Goal: Task Accomplishment & Management: Manage account settings

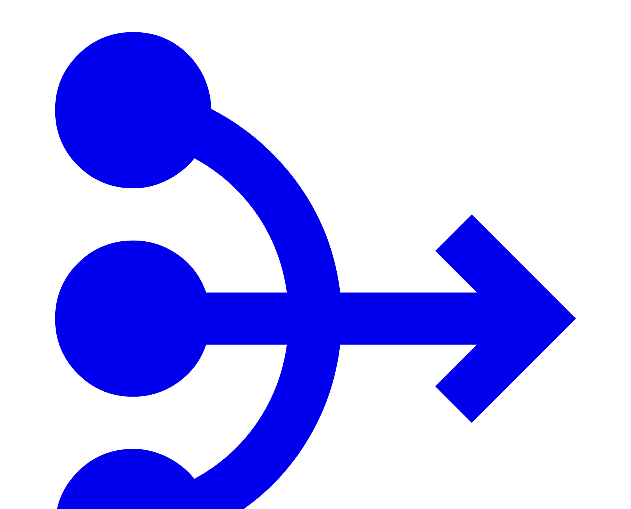
paste input "********"
type input "********"
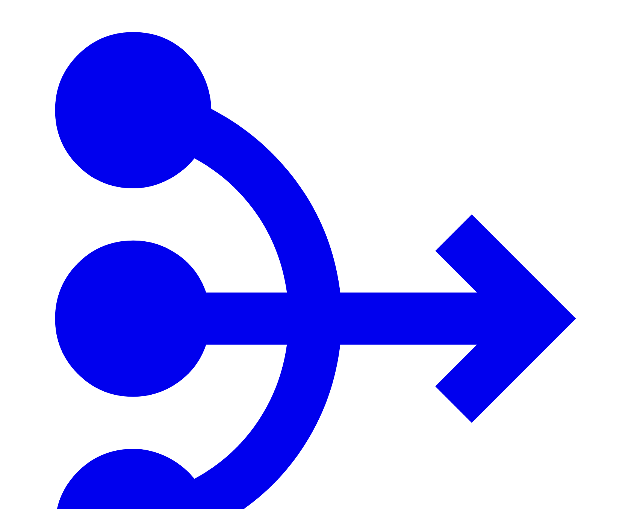
click at [558, 73] on button "button" at bounding box center [555, 72] width 6 height 2
click at [574, 101] on span "1 minute" at bounding box center [564, 98] width 19 height 6
click at [567, 153] on span "1 hour" at bounding box center [559, 150] width 15 height 6
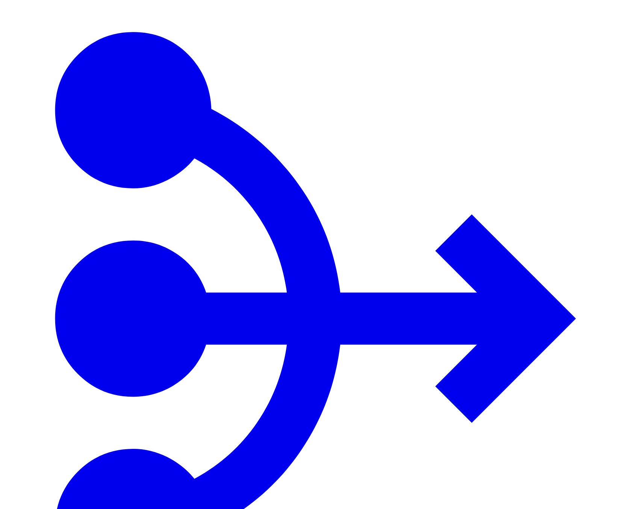
drag, startPoint x: 194, startPoint y: 188, endPoint x: 185, endPoint y: 156, distance: 33.9
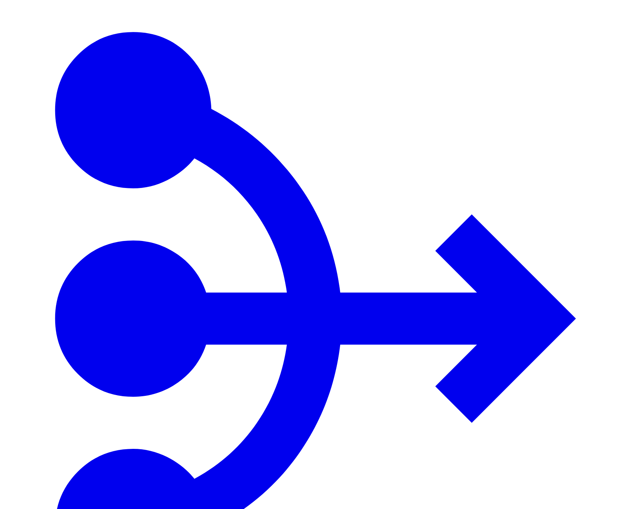
copy span "uwvo95nzdm"
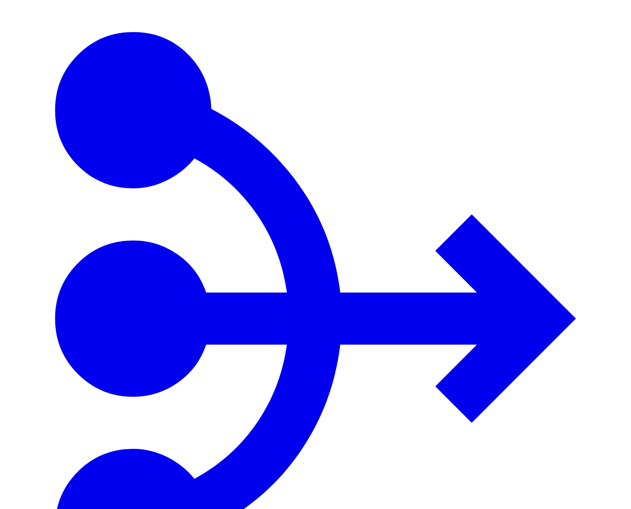
paste input "********"
type input "********"
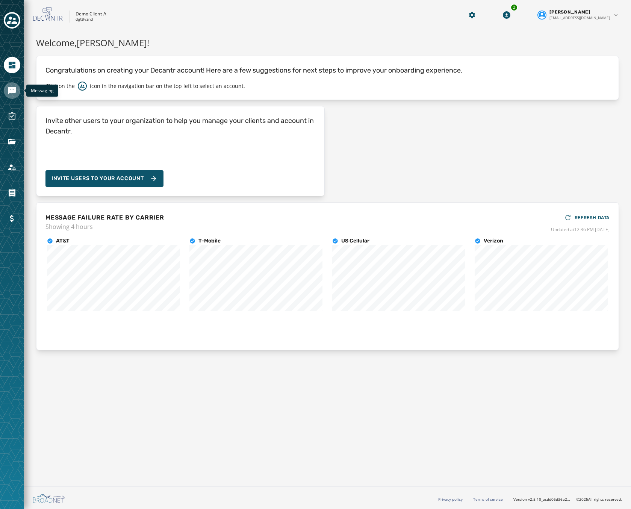
click at [14, 92] on icon "Navigate to Messaging" at bounding box center [12, 91] width 8 height 8
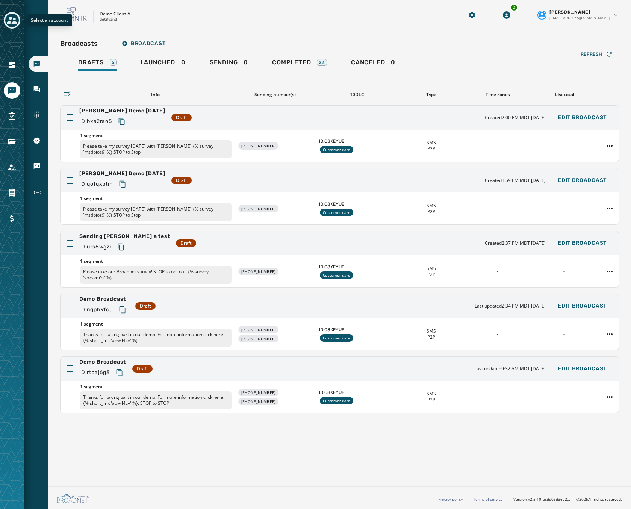
click at [18, 18] on div "Toggle account select drawer" at bounding box center [12, 21] width 14 height 14
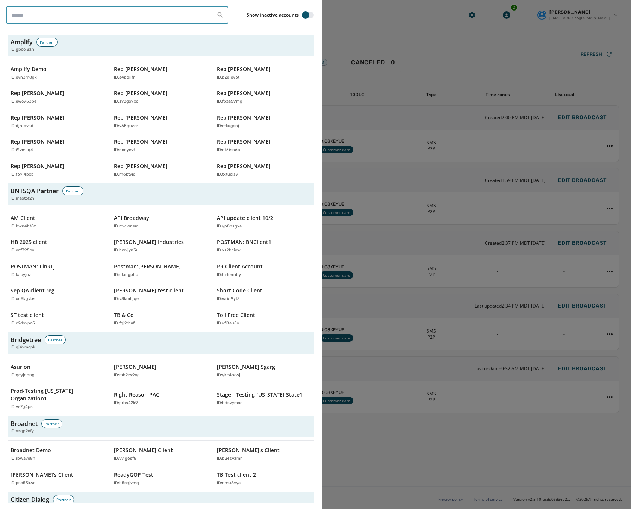
click at [119, 21] on input "search" at bounding box center [117, 15] width 222 height 18
paste input "********"
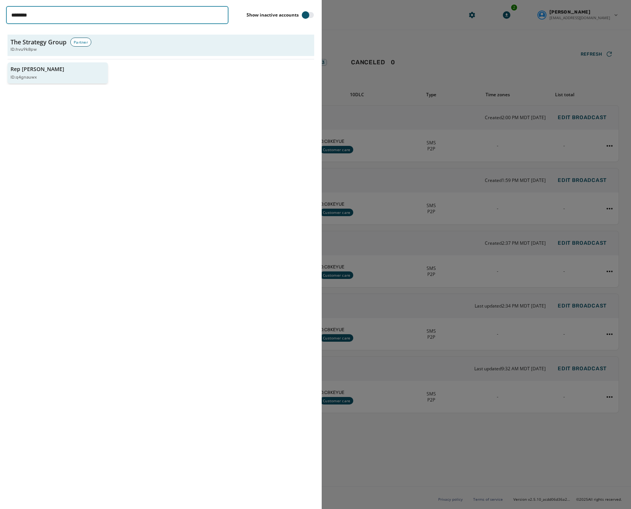
type input "********"
click at [39, 70] on p "Rep [PERSON_NAME]" at bounding box center [38, 69] width 54 height 8
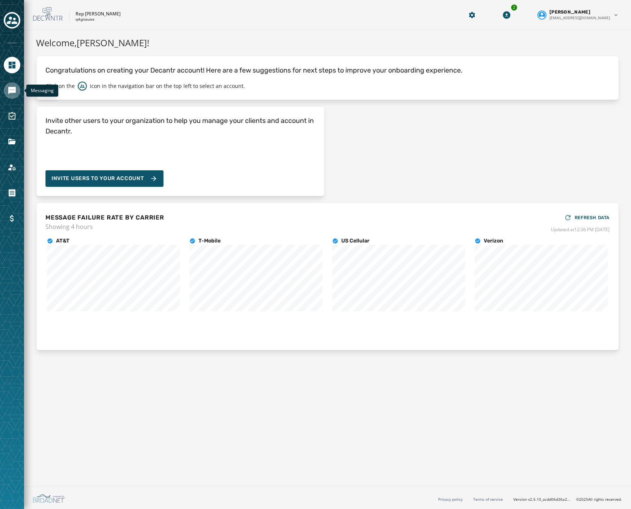
click at [10, 94] on icon "Navigate to Messaging" at bounding box center [12, 90] width 9 height 9
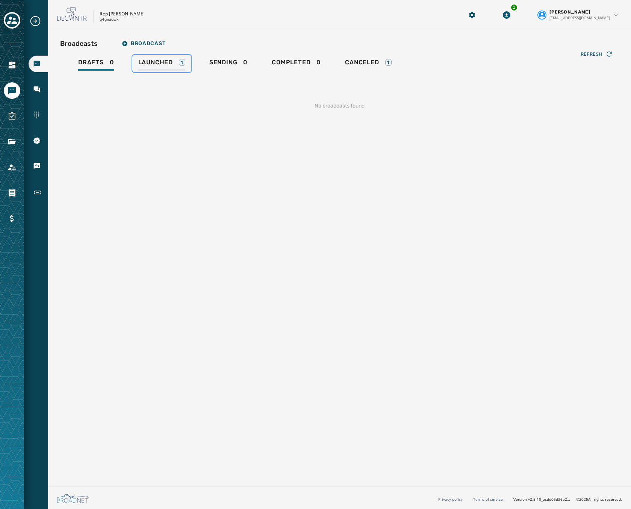
click at [168, 63] on span "Launched" at bounding box center [155, 63] width 35 height 8
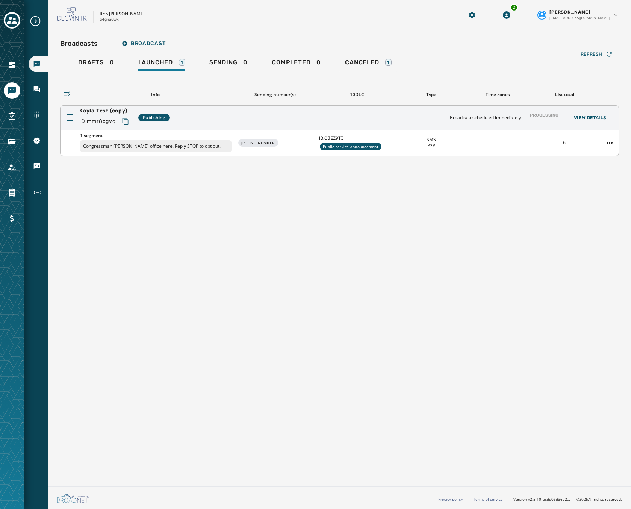
click at [191, 139] on div "1 segment Congressman Nick Begich's office here. Reply STOP to opt out." at bounding box center [155, 143] width 151 height 20
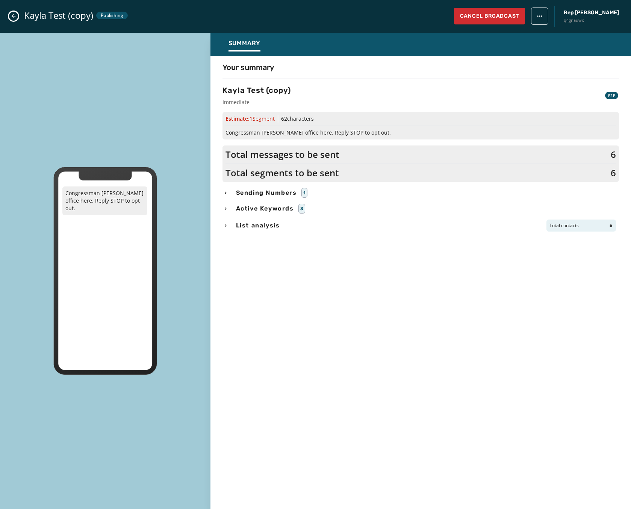
click at [253, 225] on span "List analysis" at bounding box center [257, 225] width 47 height 9
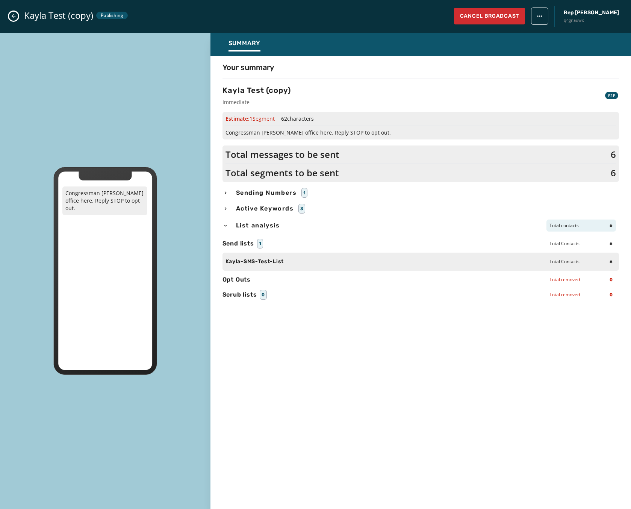
click at [13, 17] on icon "Close admin drawer" at bounding box center [14, 16] width 6 height 6
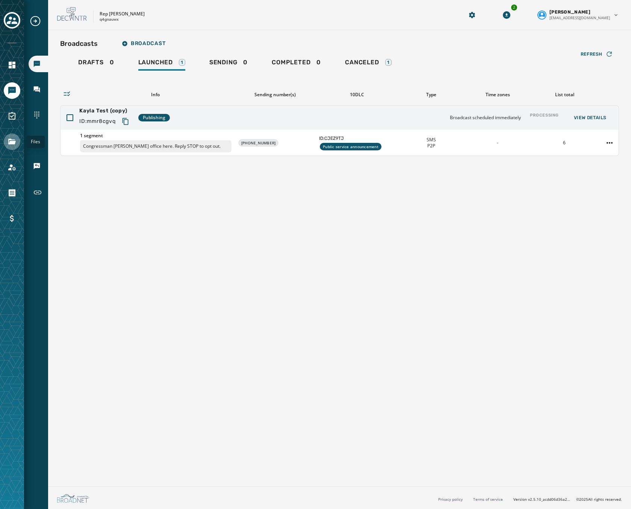
click at [15, 142] on icon "Navigate to Files" at bounding box center [12, 142] width 8 height 6
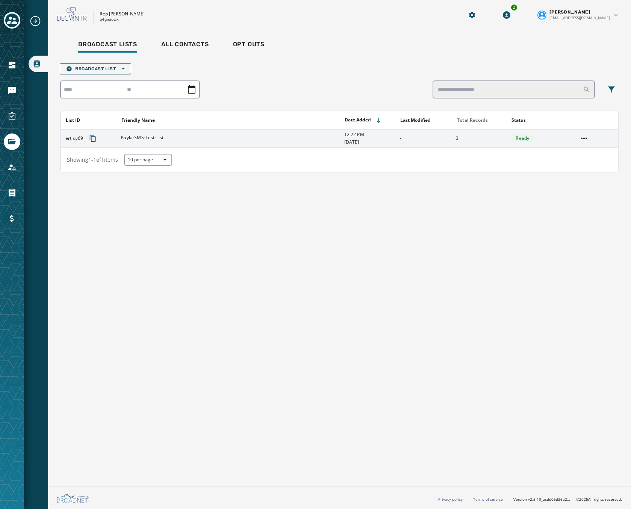
click at [268, 138] on div "Kayla-SMS-Test-List" at bounding box center [230, 139] width 218 height 8
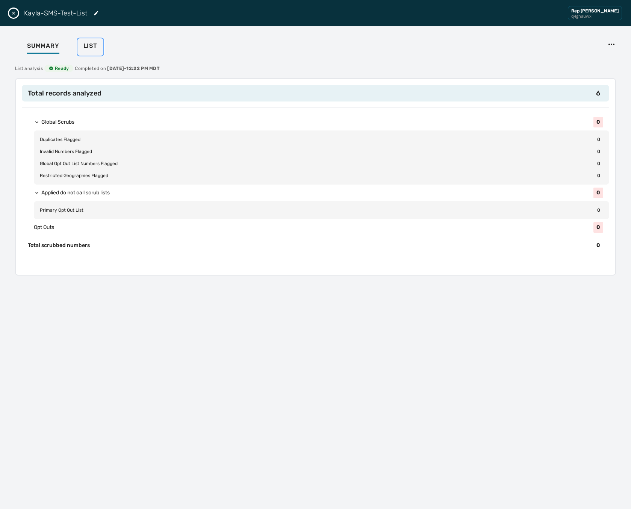
click at [84, 50] on div "List" at bounding box center [90, 48] width 14 height 12
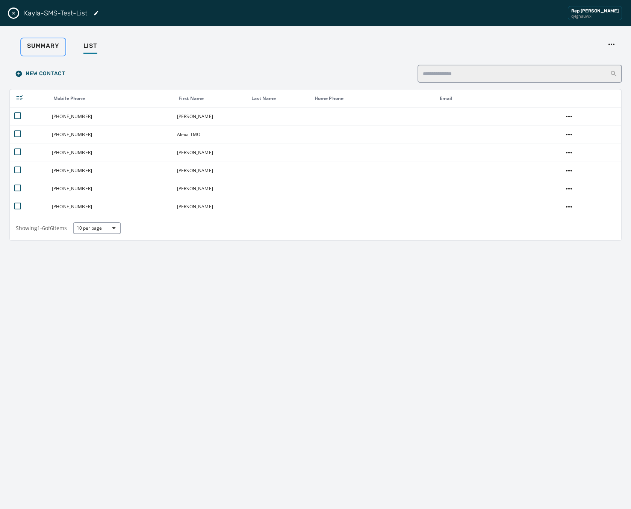
click at [39, 47] on span "Summary" at bounding box center [43, 46] width 32 height 8
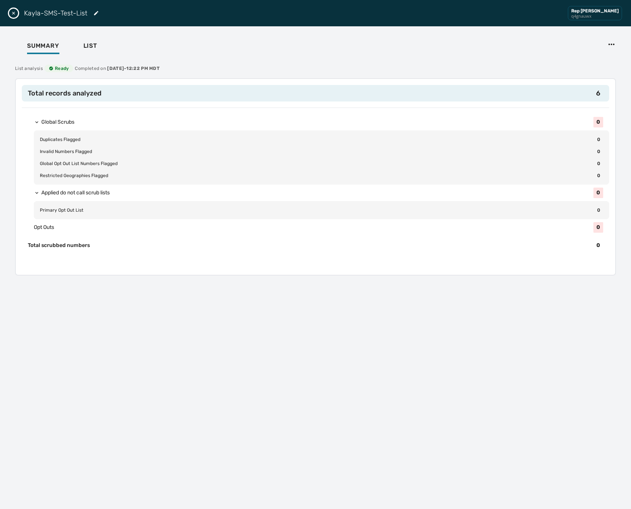
click at [16, 13] on icon "Close drawer" at bounding box center [14, 13] width 6 height 6
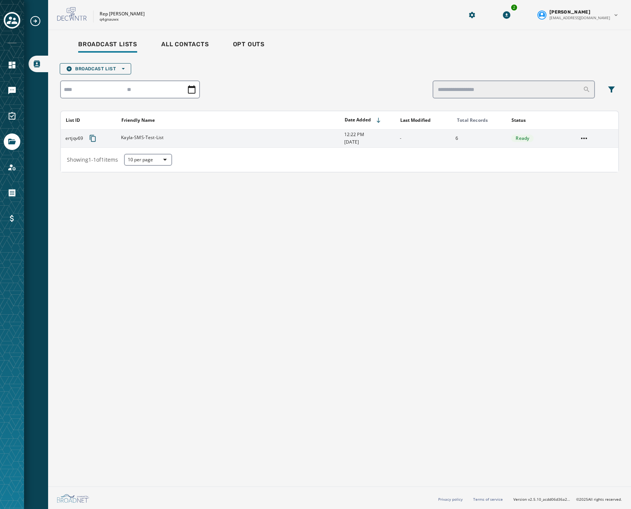
click at [310, 143] on td "Kayla-SMS-Test-List" at bounding box center [227, 138] width 223 height 18
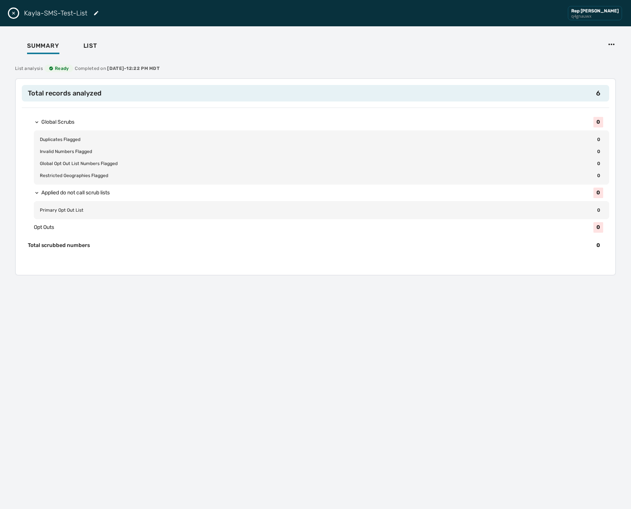
click at [11, 10] on button "Close drawer" at bounding box center [13, 13] width 9 height 9
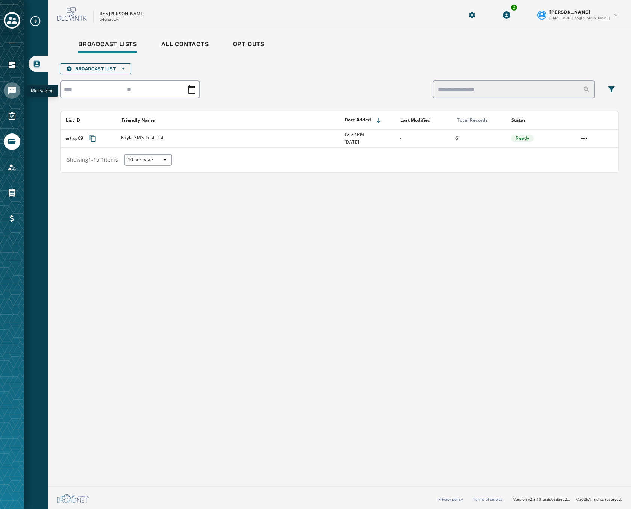
click at [10, 92] on icon "Navigate to Messaging" at bounding box center [12, 91] width 8 height 8
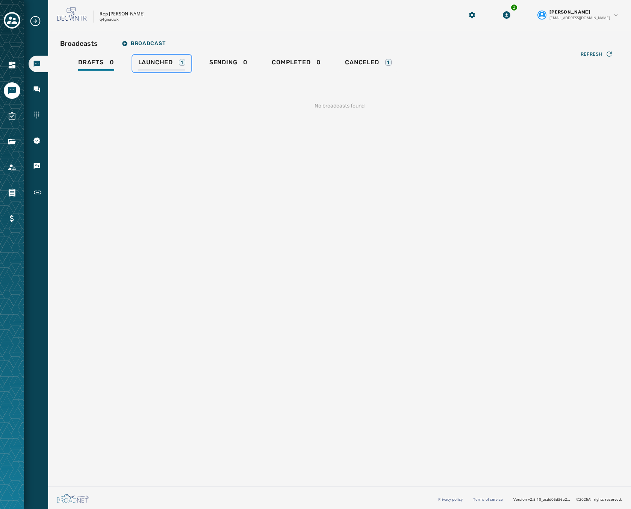
click at [162, 65] on span "Launched" at bounding box center [155, 63] width 35 height 8
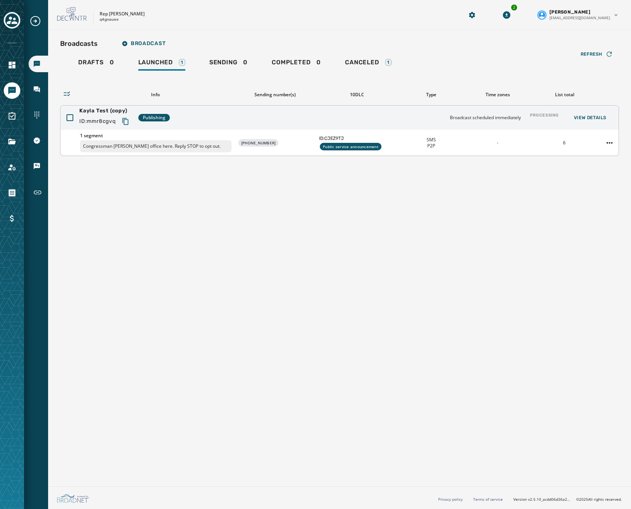
click at [278, 121] on div "Kayla Test (copy) ID: mmr8cgvq Publishing Broadcast scheduled immediately Proce…" at bounding box center [339, 118] width 558 height 24
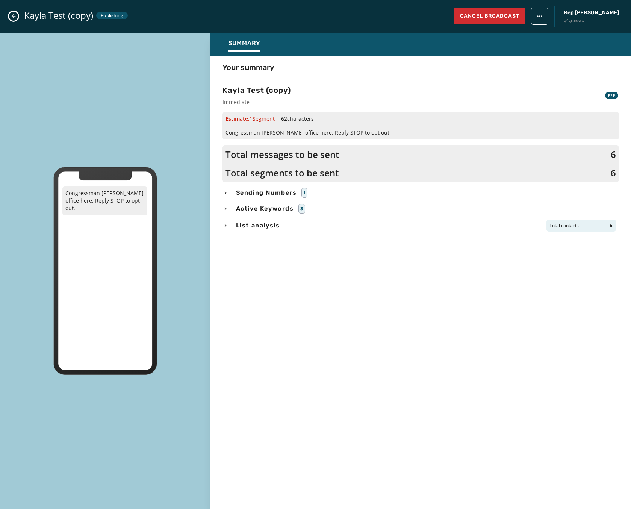
click at [10, 12] on div "Kayla Test (copy) Publishing Cancel Broadcast Rep Nick Begich q4gnauwx" at bounding box center [315, 16] width 631 height 33
click at [13, 18] on icon "Close admin drawer" at bounding box center [14, 16] width 4 height 4
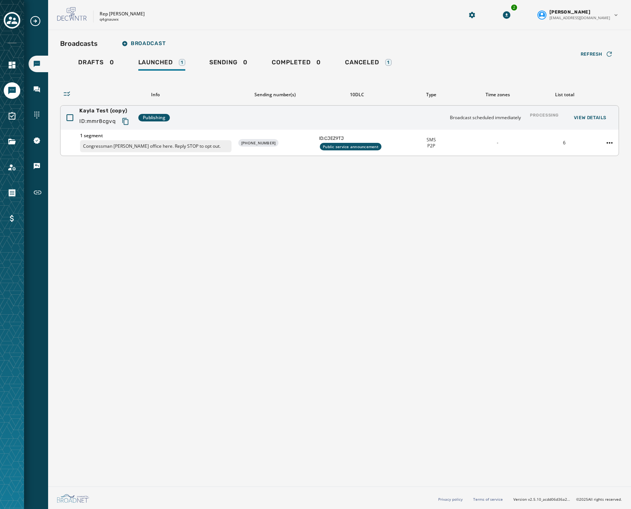
click at [130, 121] on button "Copy text to clipboard" at bounding box center [126, 122] width 14 height 14
click at [198, 119] on div "Kayla Test (copy) ID: mmr8cgvq Publishing Broadcast scheduled immediately Proce…" at bounding box center [339, 118] width 558 height 24
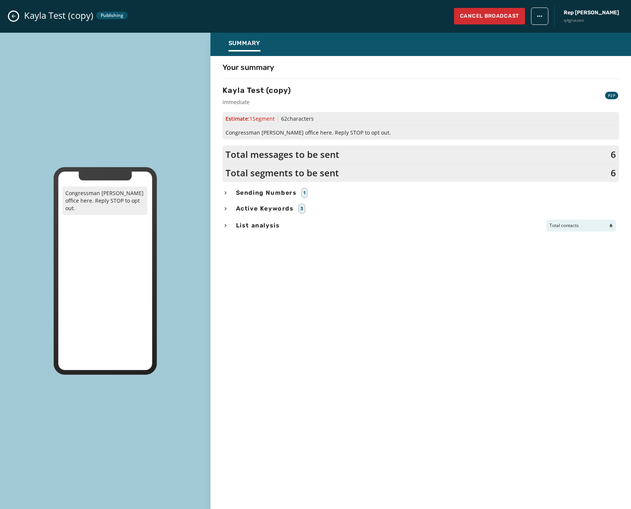
click at [17, 17] on button "Close admin drawer" at bounding box center [13, 16] width 9 height 9
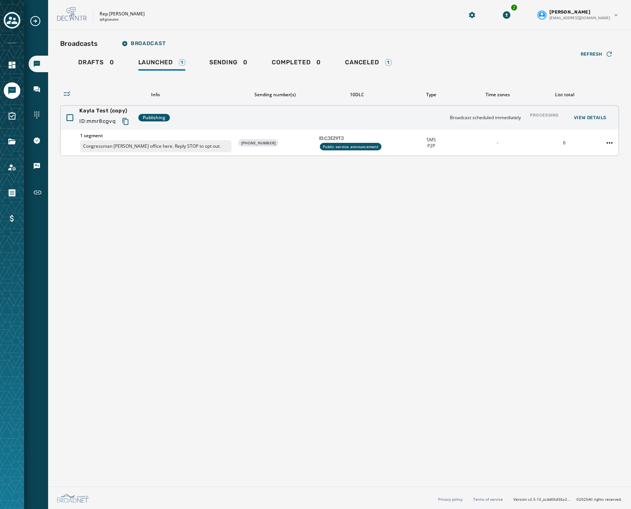
click at [123, 152] on p "Congressman Nick Begich's office here. Reply STOP to opt out." at bounding box center [155, 146] width 151 height 12
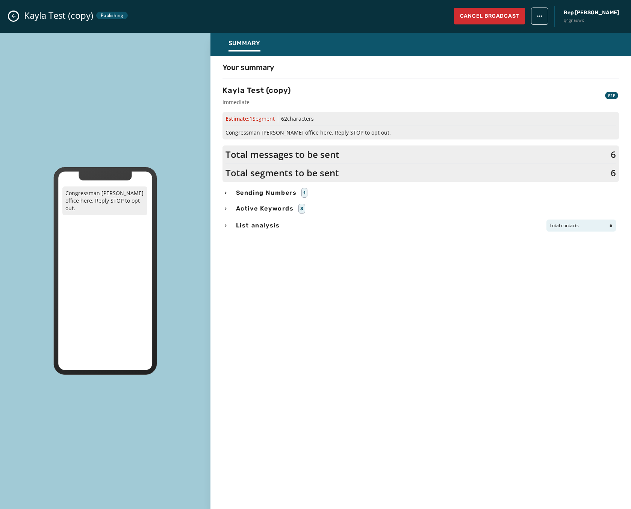
click at [11, 16] on icon "Close admin drawer" at bounding box center [14, 16] width 6 height 6
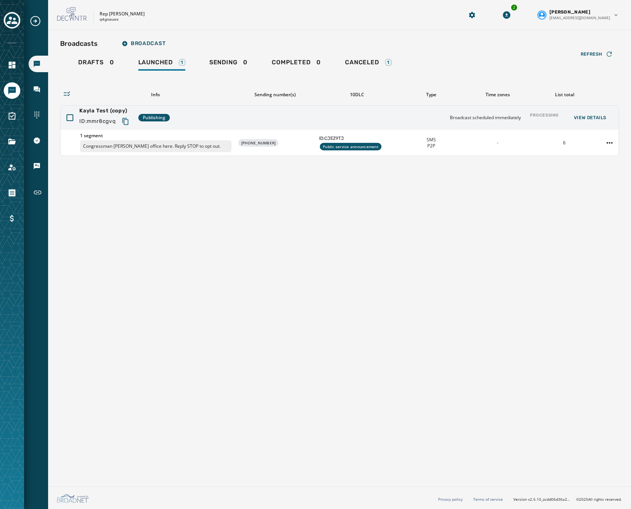
click at [124, 122] on icon "Copy text to clipboard" at bounding box center [125, 121] width 6 height 7
click at [38, 112] on icon "Navigate to Sending Numbers" at bounding box center [37, 115] width 8 height 8
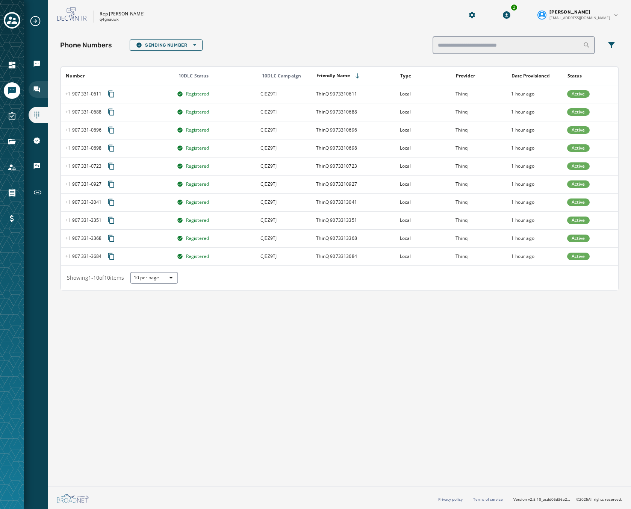
click at [38, 91] on icon "Navigate to Inbox" at bounding box center [37, 89] width 6 height 6
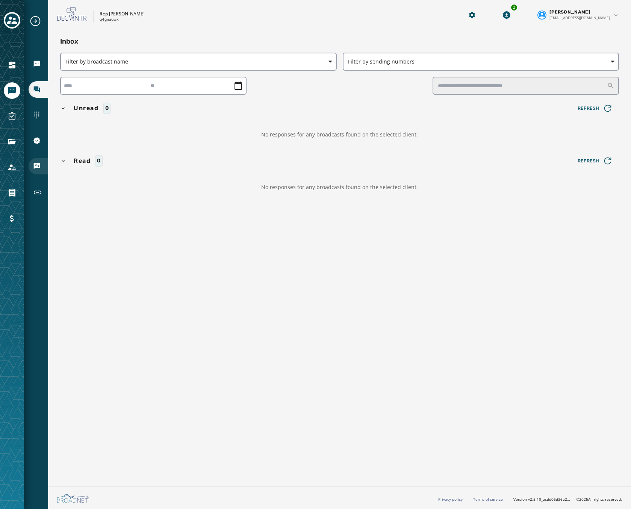
click at [39, 164] on icon "Navigate to Keywords & Responders" at bounding box center [37, 166] width 6 height 6
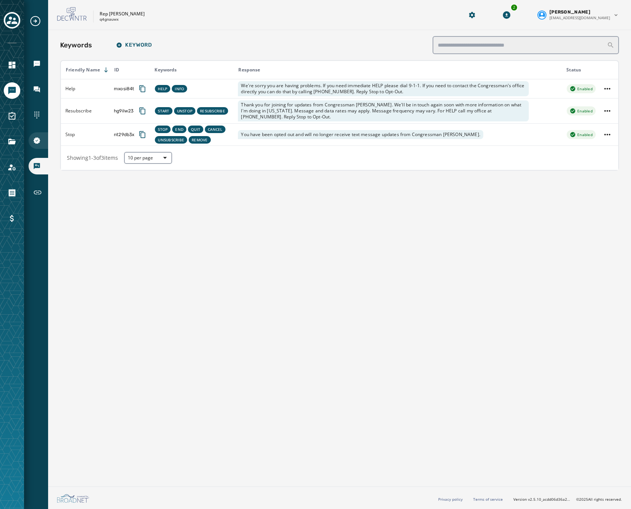
click at [37, 143] on icon "Navigate to 10DLC Registration" at bounding box center [36, 140] width 7 height 7
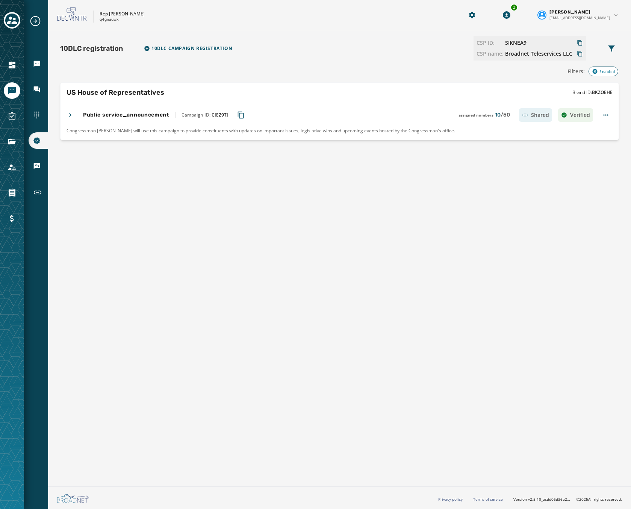
click at [73, 113] on icon at bounding box center [71, 115] width 8 height 8
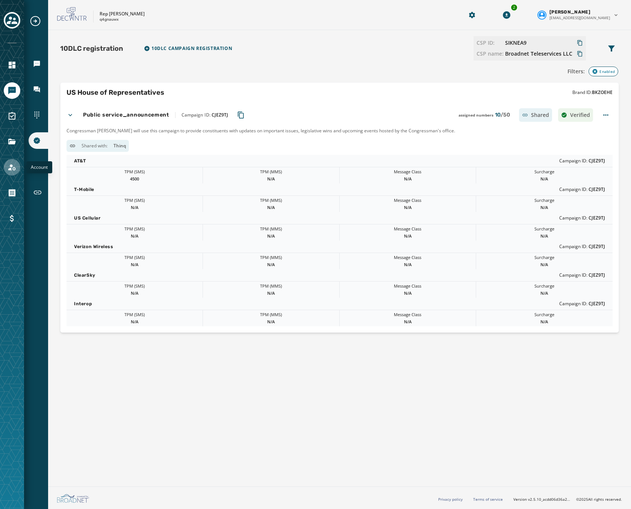
click at [8, 169] on icon "Navigate to Account" at bounding box center [12, 167] width 8 height 6
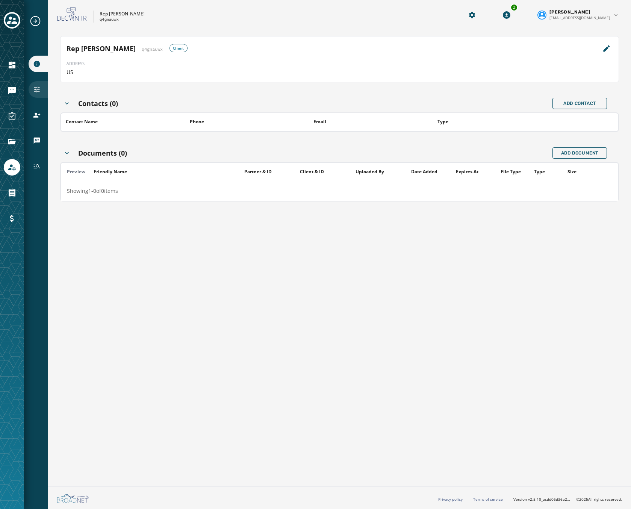
click at [41, 87] on div "Configuration" at bounding box center [39, 89] width 20 height 17
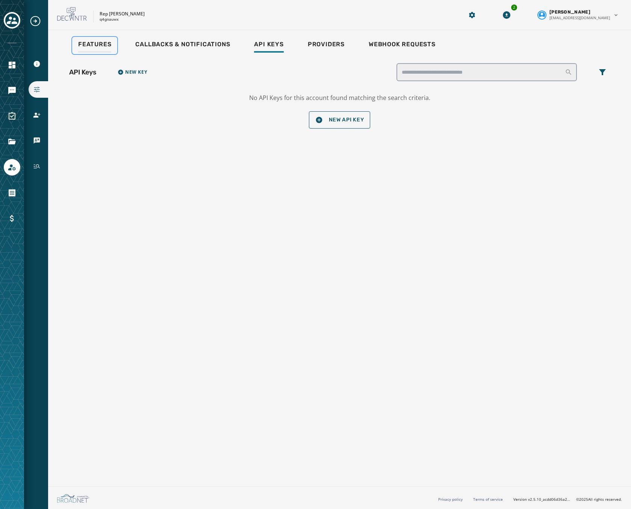
click at [103, 43] on span "Features" at bounding box center [94, 45] width 33 height 8
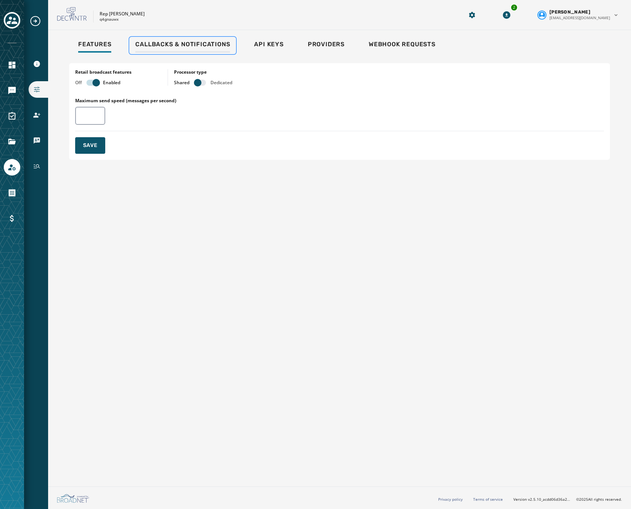
click at [177, 46] on span "Callbacks & Notifications" at bounding box center [182, 45] width 95 height 8
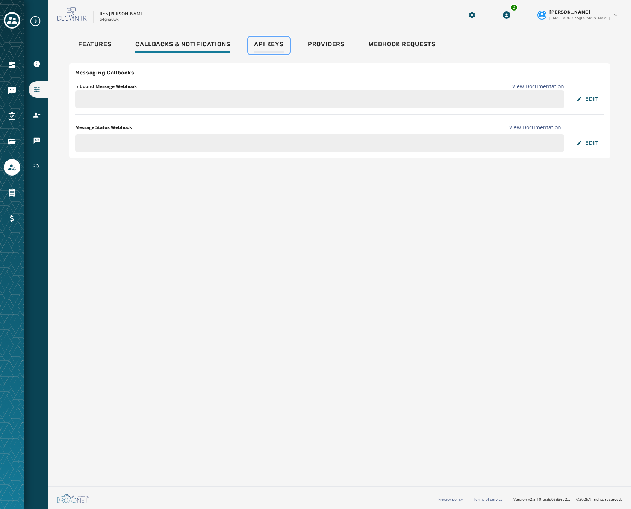
click at [273, 47] on span "Api Keys" at bounding box center [268, 45] width 29 height 8
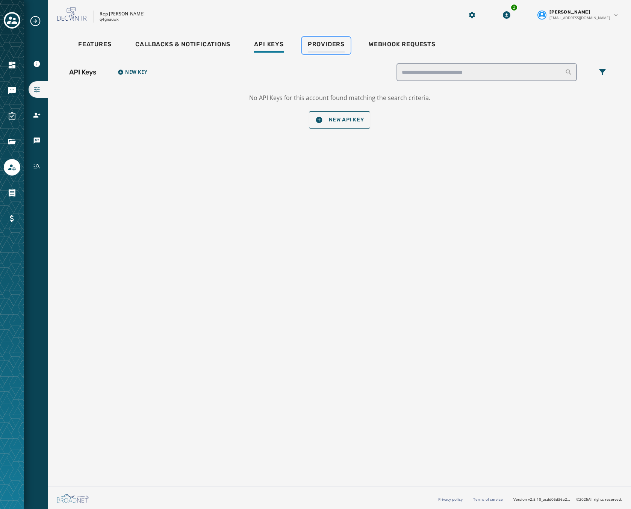
click at [333, 43] on span "Providers" at bounding box center [326, 45] width 37 height 8
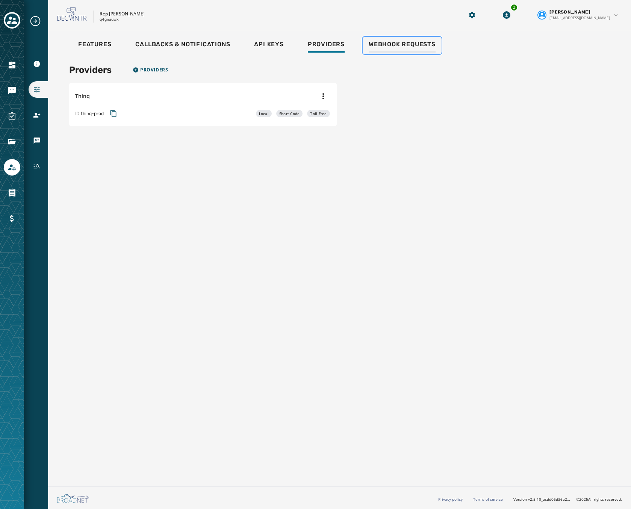
click at [396, 43] on span "Webhook Requests" at bounding box center [402, 45] width 67 height 8
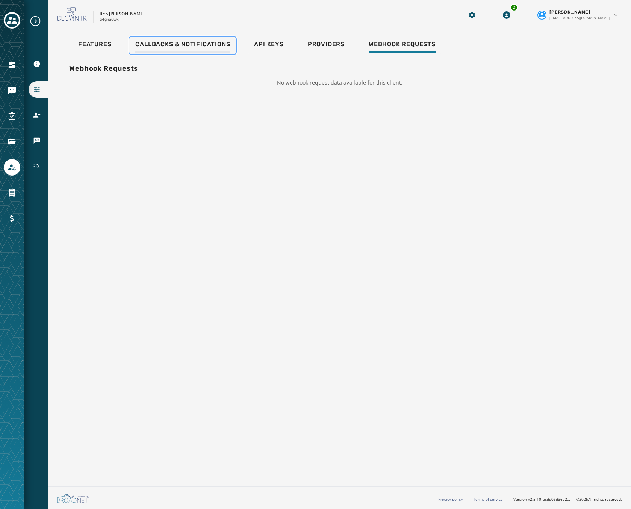
click at [189, 46] on span "Callbacks & Notifications" at bounding box center [182, 45] width 95 height 8
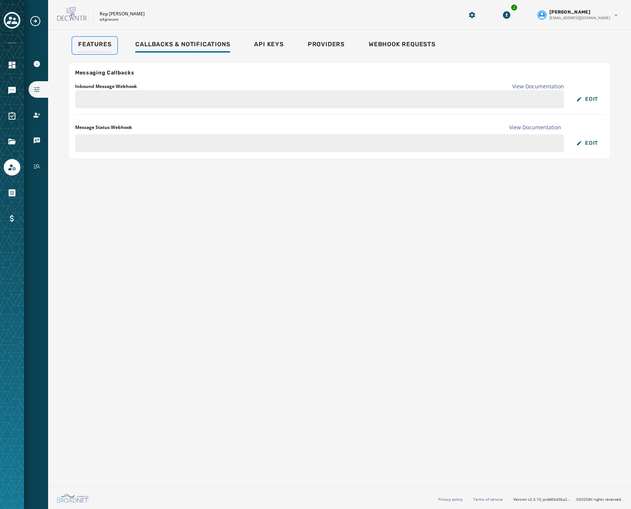
click at [82, 41] on span "Features" at bounding box center [94, 45] width 33 height 8
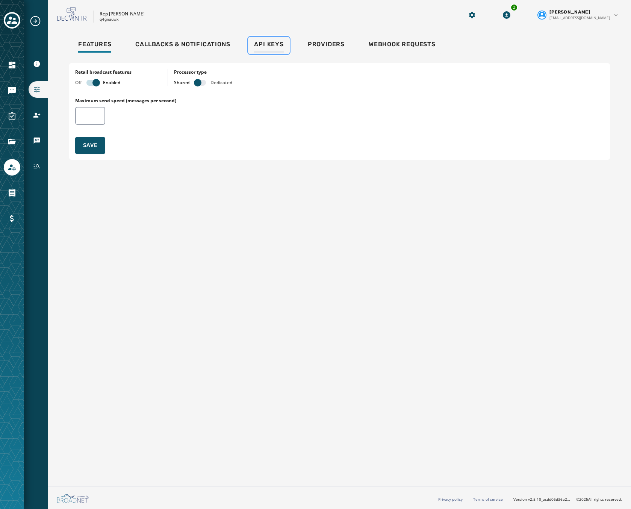
click at [271, 43] on span "Api Keys" at bounding box center [268, 45] width 29 height 8
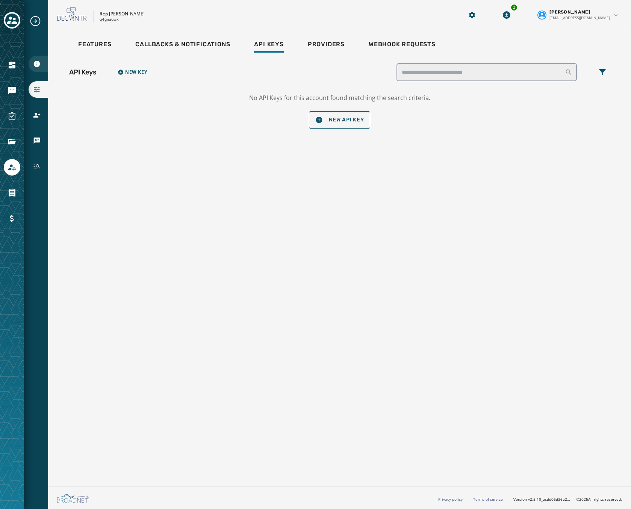
click at [40, 67] on icon "Navigate to Account Information" at bounding box center [37, 64] width 8 height 8
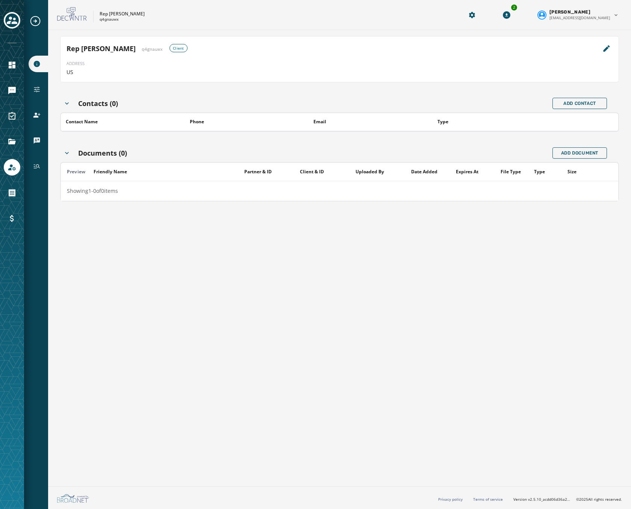
click at [33, 129] on div "Account Information Configuration Users vCards History" at bounding box center [36, 94] width 24 height 159
click at [37, 117] on icon "Navigate to Users" at bounding box center [36, 115] width 7 height 5
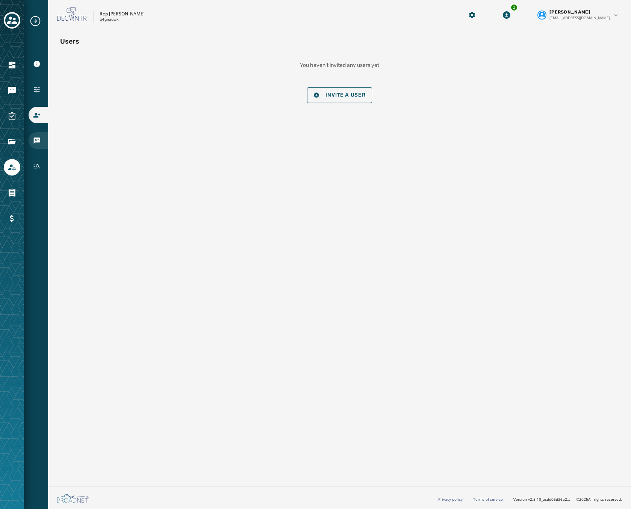
click at [36, 141] on icon "Navigate to vCards" at bounding box center [37, 141] width 8 height 8
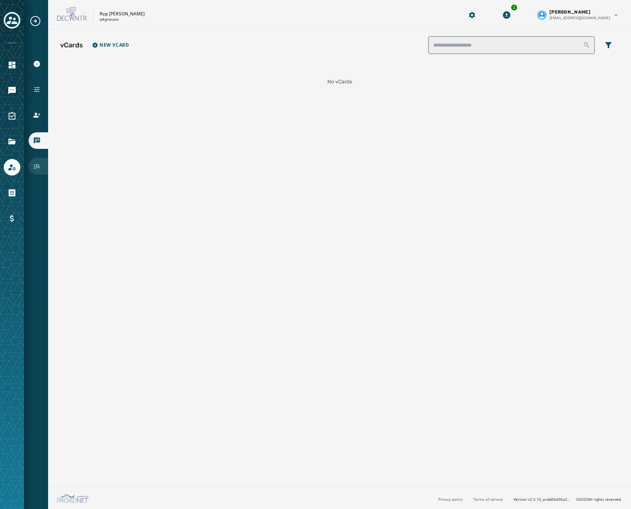
click at [40, 164] on icon "Navigate to History" at bounding box center [37, 166] width 8 height 8
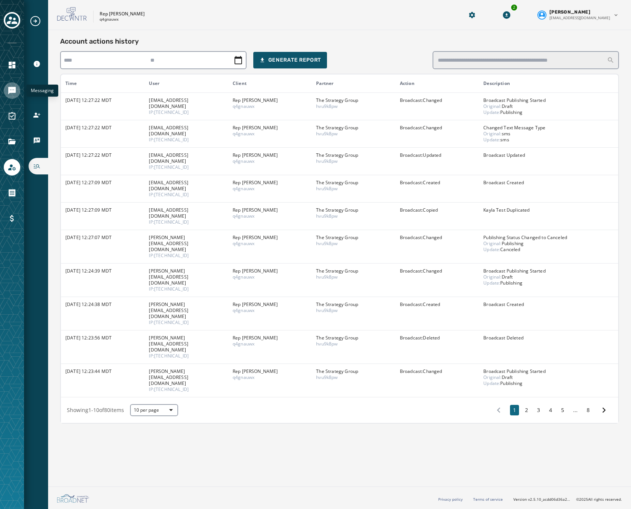
click at [9, 93] on icon "Navigate to Messaging" at bounding box center [12, 91] width 8 height 8
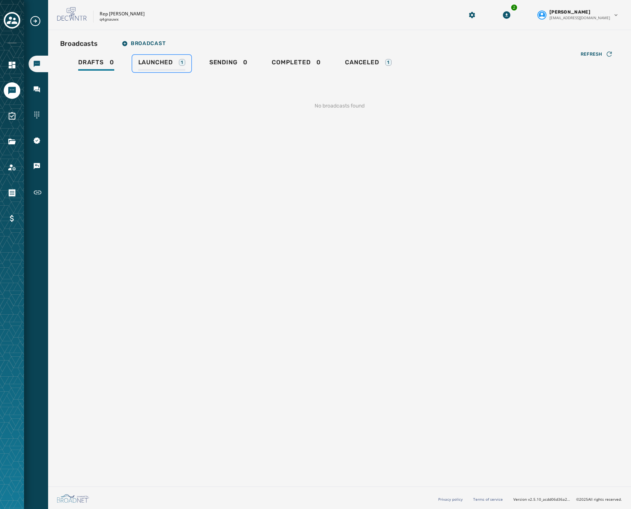
click at [177, 56] on link "Launched 1" at bounding box center [161, 63] width 59 height 17
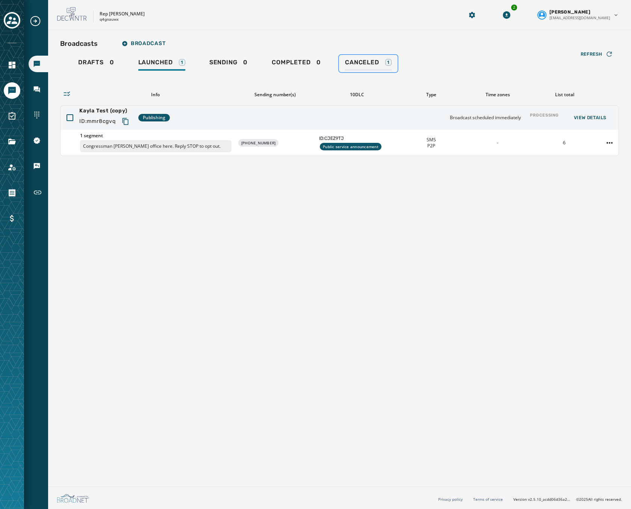
click at [370, 62] on span "Canceled" at bounding box center [362, 63] width 34 height 8
click at [171, 66] on div "Launched 1" at bounding box center [161, 65] width 47 height 12
click at [367, 62] on span "Canceled" at bounding box center [362, 63] width 34 height 8
click at [177, 65] on div "Launched 1" at bounding box center [161, 65] width 47 height 12
click at [369, 45] on div "Broadcasts Broadcast" at bounding box center [339, 43] width 559 height 15
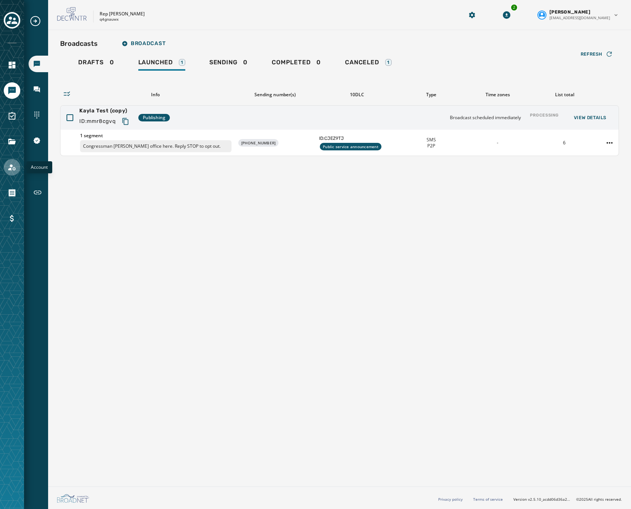
click at [10, 172] on link "Navigate to Account" at bounding box center [12, 167] width 17 height 17
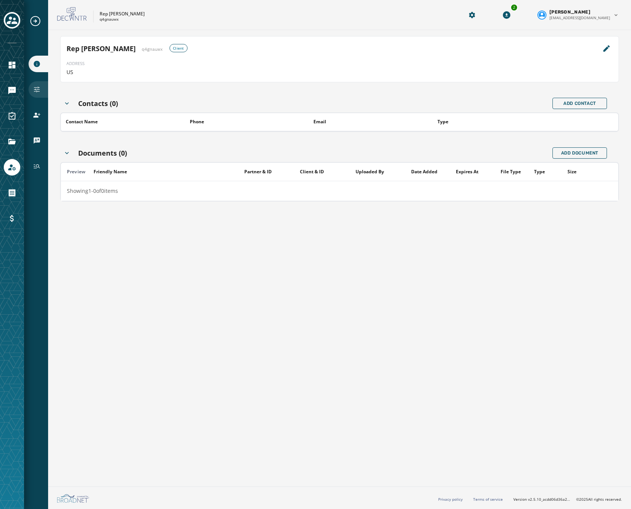
click at [39, 97] on div "Configuration" at bounding box center [39, 89] width 20 height 17
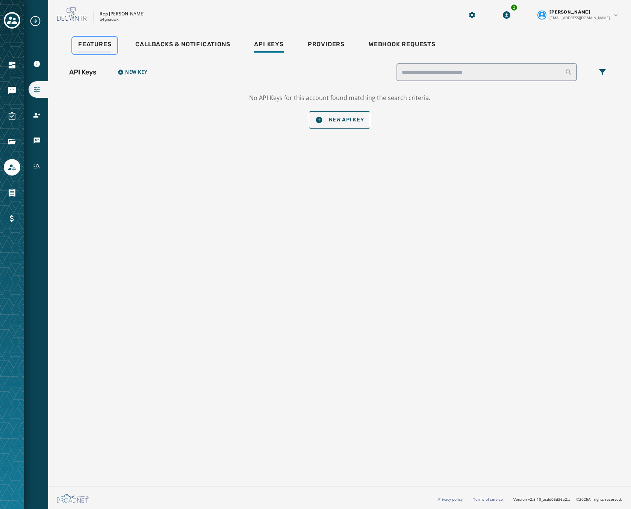
click at [101, 48] on div "Features" at bounding box center [94, 47] width 33 height 12
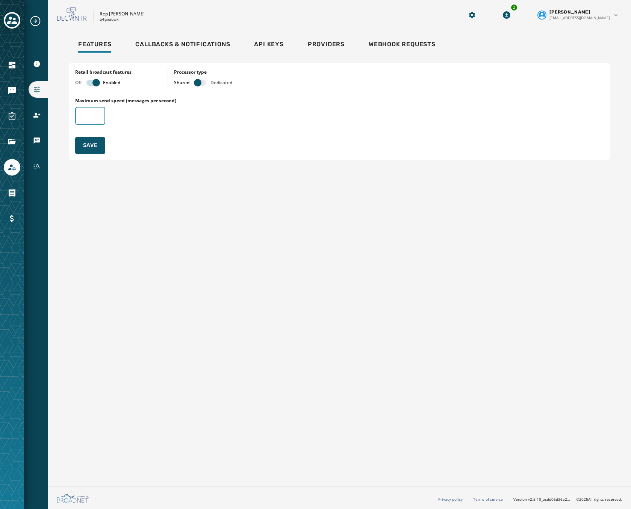
click at [92, 110] on input "Maximum send speed (messages per second)" at bounding box center [90, 116] width 30 height 18
type input "*"
click at [91, 148] on span "Save" at bounding box center [90, 146] width 15 height 8
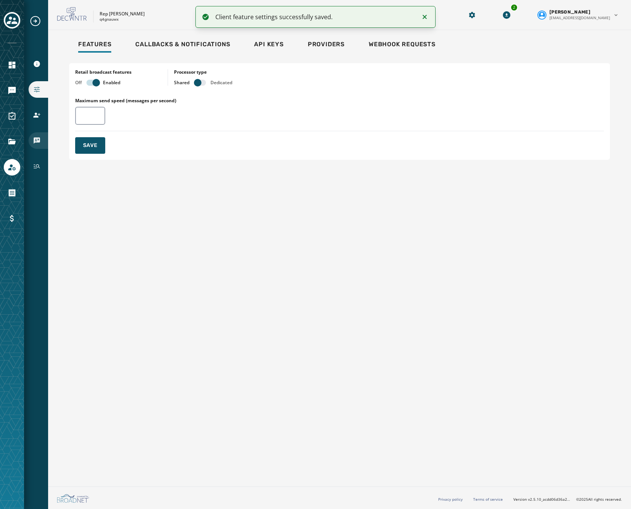
click at [36, 138] on icon "Navigate to vCards" at bounding box center [37, 141] width 6 height 6
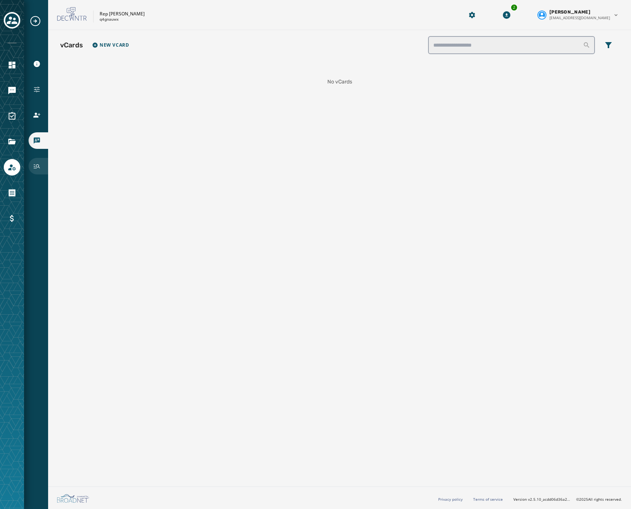
click at [33, 169] on icon "Navigate to History" at bounding box center [37, 166] width 8 height 8
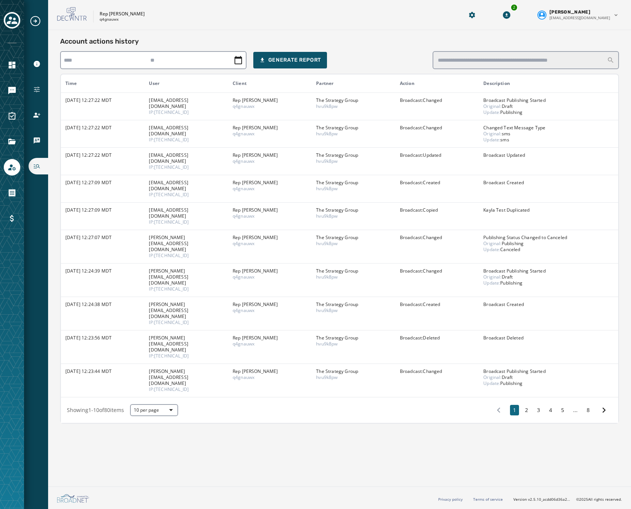
click at [133, 161] on td "9/10/2025 - 12:27:22 MDT" at bounding box center [102, 160] width 83 height 27
click at [531, 405] on button "2" at bounding box center [526, 410] width 9 height 11
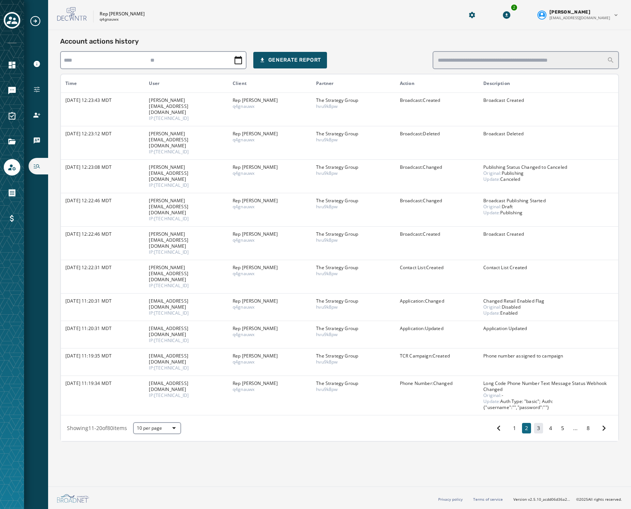
click at [537, 423] on button "3" at bounding box center [538, 428] width 9 height 11
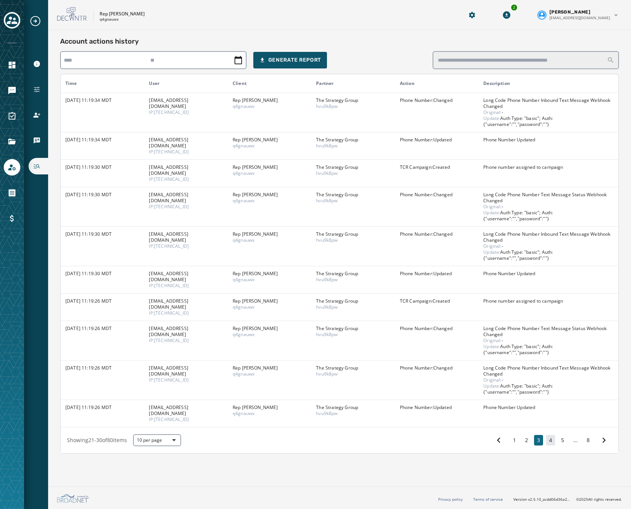
click at [552, 435] on button "4" at bounding box center [550, 440] width 9 height 11
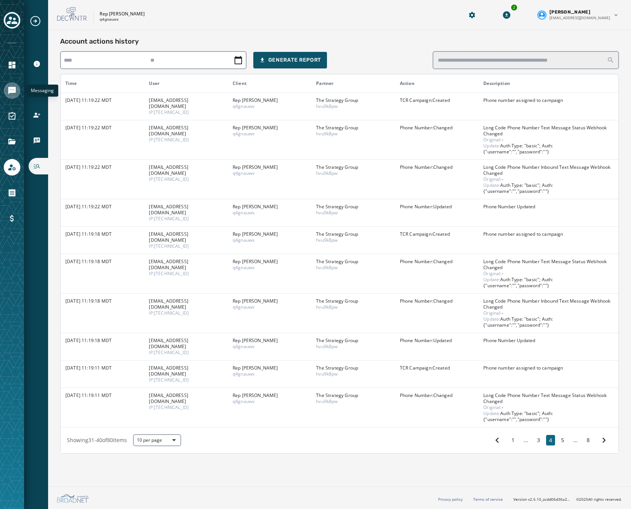
click at [12, 91] on icon "Navigate to Messaging" at bounding box center [12, 91] width 8 height 8
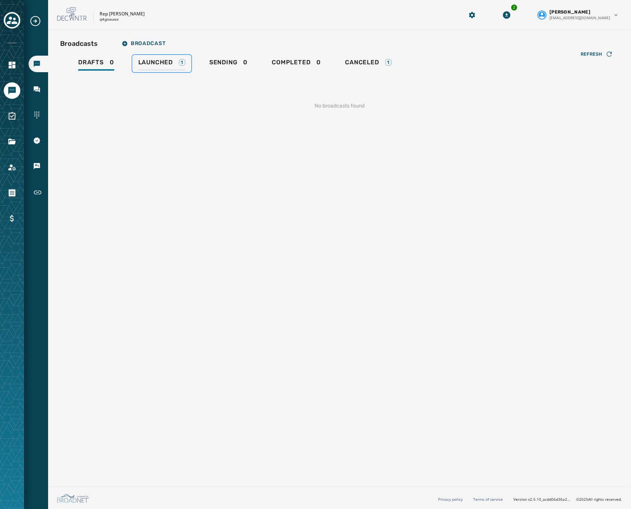
click at [171, 65] on span "Launched" at bounding box center [155, 63] width 35 height 8
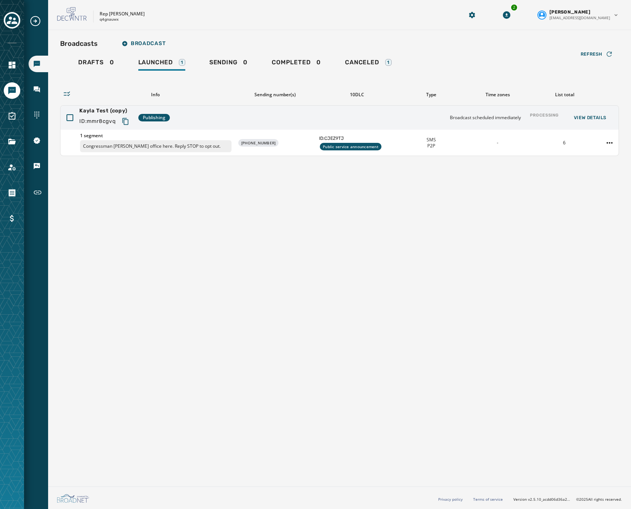
click at [36, 80] on div "Broadcasts Inbox Sending Numbers 10DLC Registration Keywords & Responders Short…" at bounding box center [36, 108] width 24 height 186
click at [37, 85] on div "Inbox" at bounding box center [39, 89] width 20 height 17
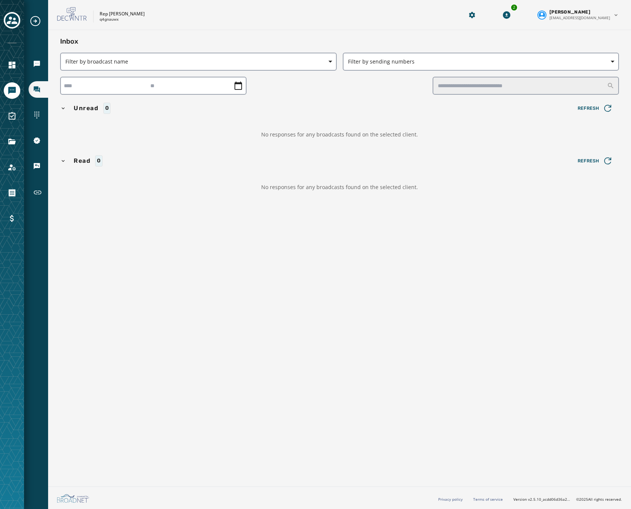
click at [40, 127] on div "Broadcasts Inbox Sending Numbers 10DLC Registration Keywords & Responders Short…" at bounding box center [36, 108] width 24 height 186
click at [38, 116] on icon "Navigate to Sending Numbers" at bounding box center [37, 115] width 8 height 8
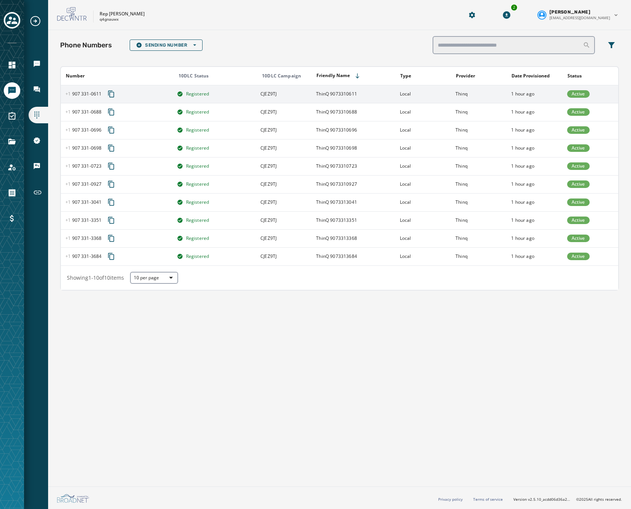
click at [82, 92] on span "+1 907 331 - 0611" at bounding box center [83, 94] width 36 height 6
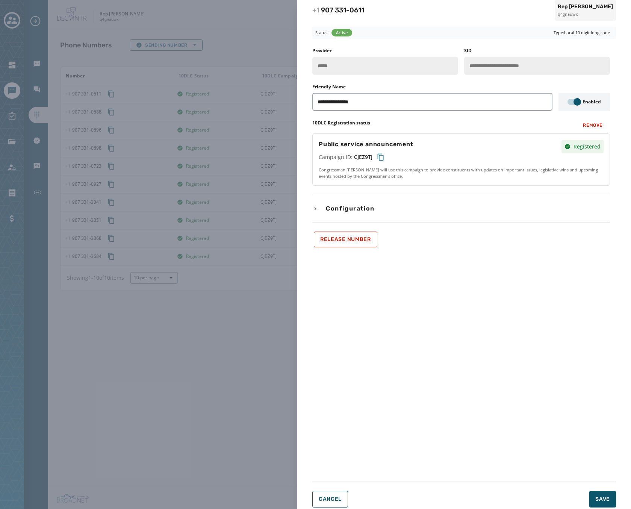
click at [346, 207] on span "Configuration" at bounding box center [350, 208] width 52 height 9
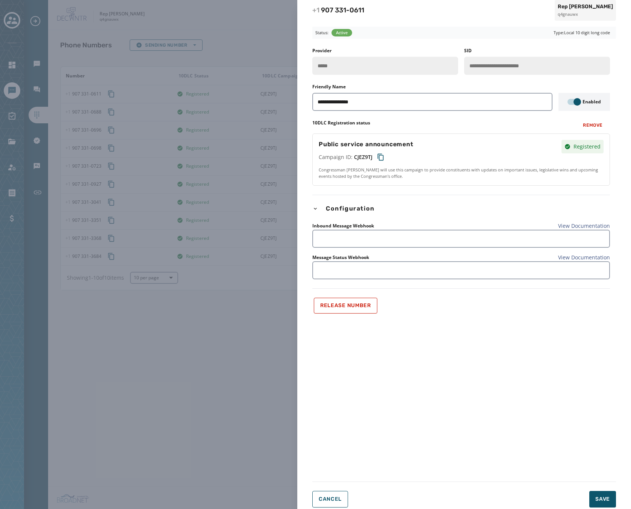
click at [346, 207] on span "Configuration" at bounding box center [350, 208] width 52 height 9
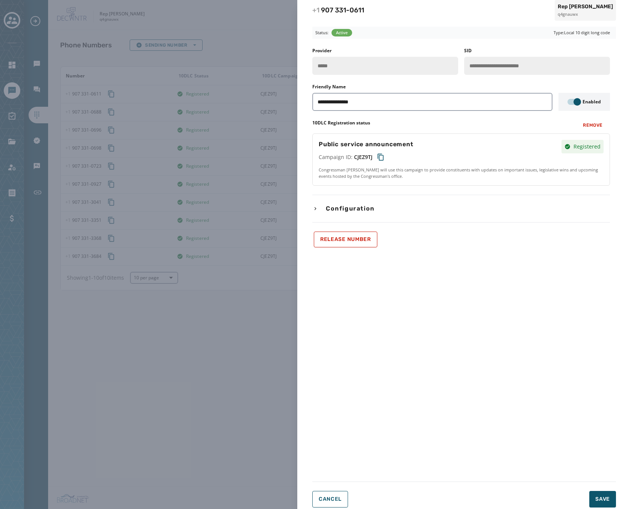
click at [346, 207] on span "Configuration" at bounding box center [350, 208] width 52 height 9
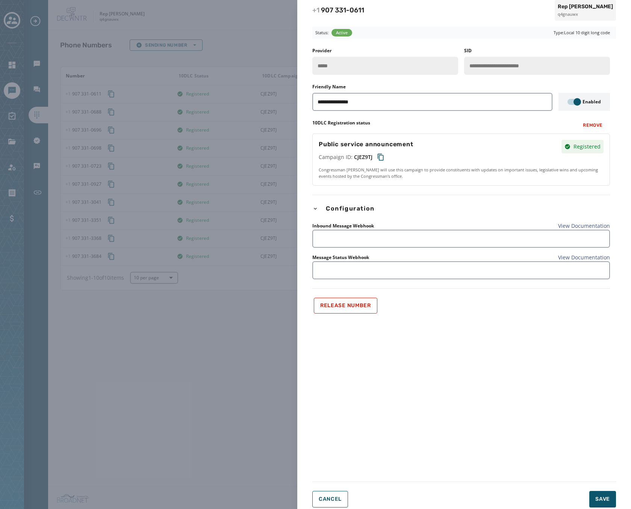
click at [346, 207] on span "Configuration" at bounding box center [350, 208] width 52 height 9
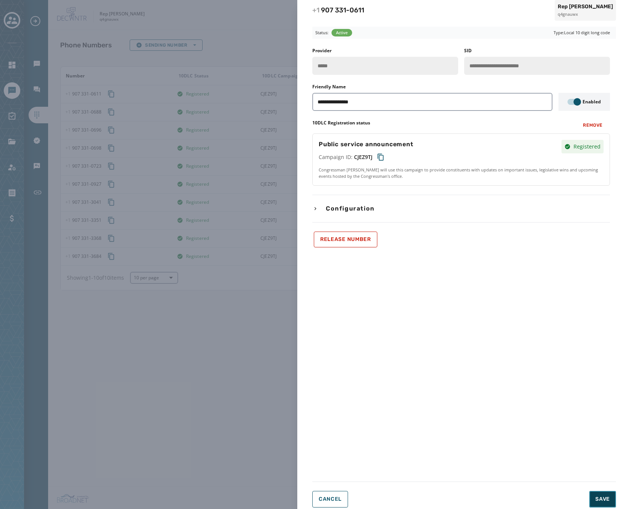
click at [603, 500] on span "Save" at bounding box center [602, 499] width 15 height 8
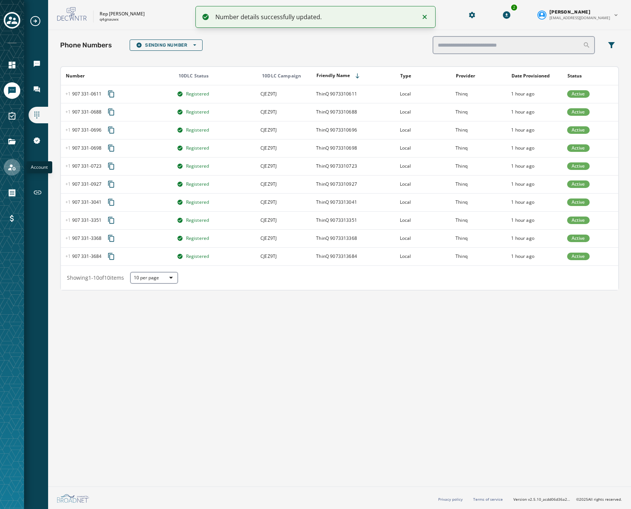
click at [10, 169] on icon "Navigate to Account" at bounding box center [12, 167] width 8 height 6
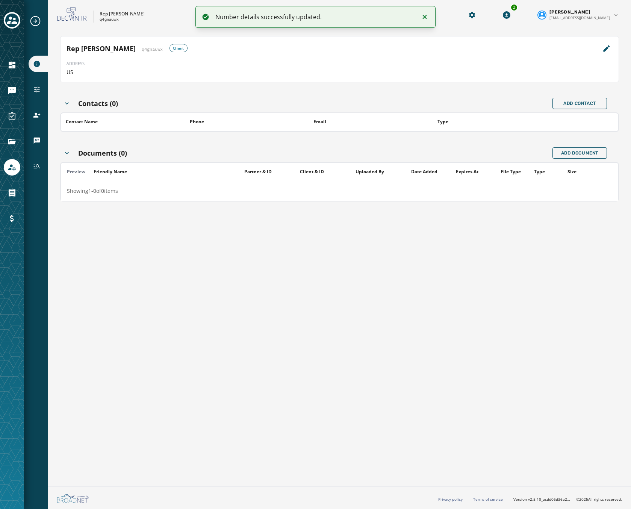
click at [28, 166] on div "Account Information Configuration Users vCards History" at bounding box center [36, 94] width 24 height 159
click at [36, 164] on icon "Navigate to History" at bounding box center [37, 166] width 8 height 8
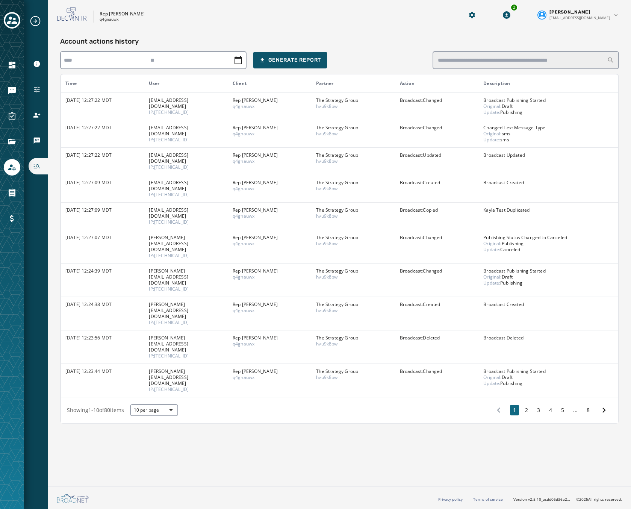
click at [327, 397] on div "Account actions history Generate Report Time User Client Partner Action Descrip…" at bounding box center [339, 256] width 583 height 453
click at [36, 85] on div "Configuration" at bounding box center [39, 89] width 20 height 17
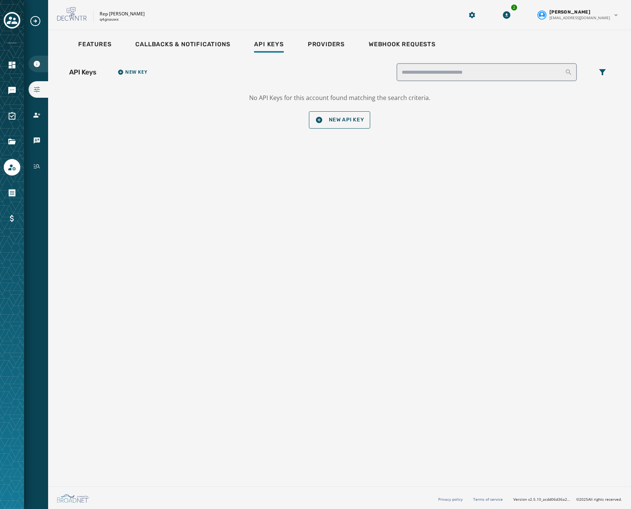
click at [34, 62] on icon "Navigate to Account Information" at bounding box center [37, 64] width 8 height 8
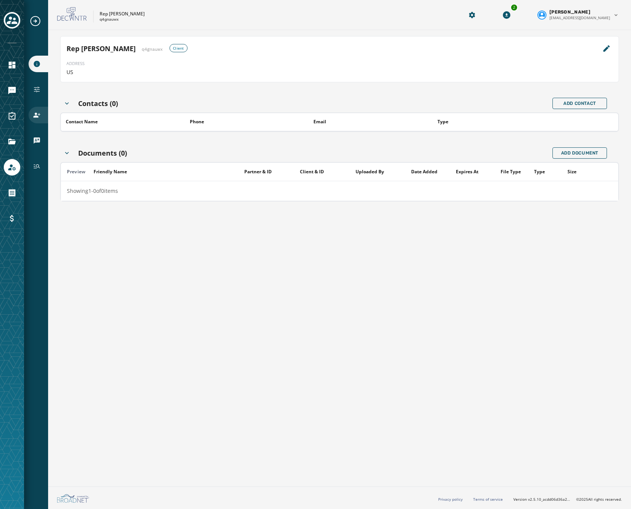
click at [42, 108] on div "Users" at bounding box center [39, 115] width 20 height 17
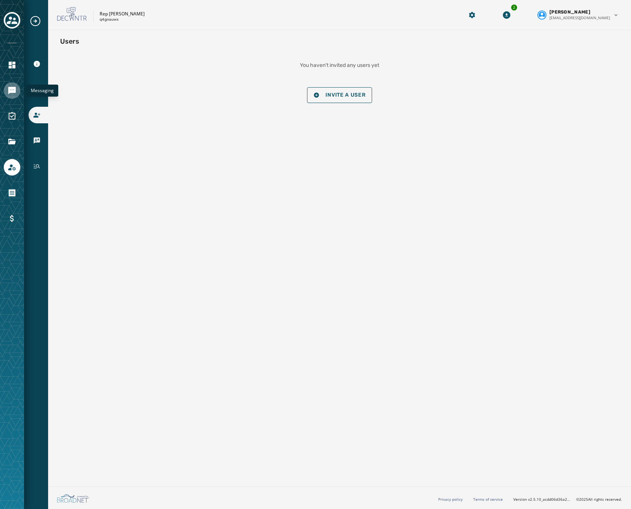
click at [9, 86] on icon "Navigate to Messaging" at bounding box center [12, 90] width 9 height 9
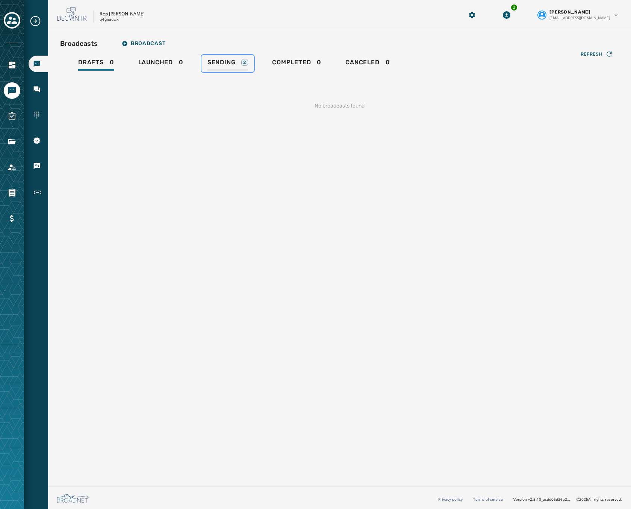
click at [218, 60] on span "Sending" at bounding box center [221, 63] width 28 height 8
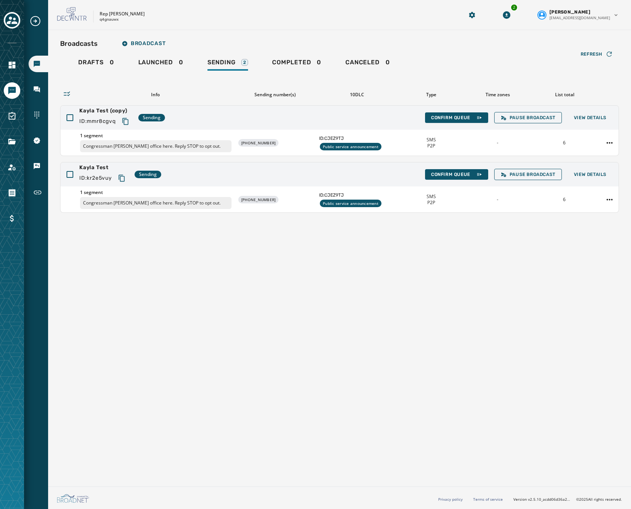
click at [476, 259] on div "Broadcasts Broadcast Drafts 0 Launched 0 Sending 2 Completed 0 Canceled 0 Refre…" at bounding box center [339, 256] width 583 height 453
click at [11, 144] on icon "Navigate to Files" at bounding box center [12, 142] width 8 height 6
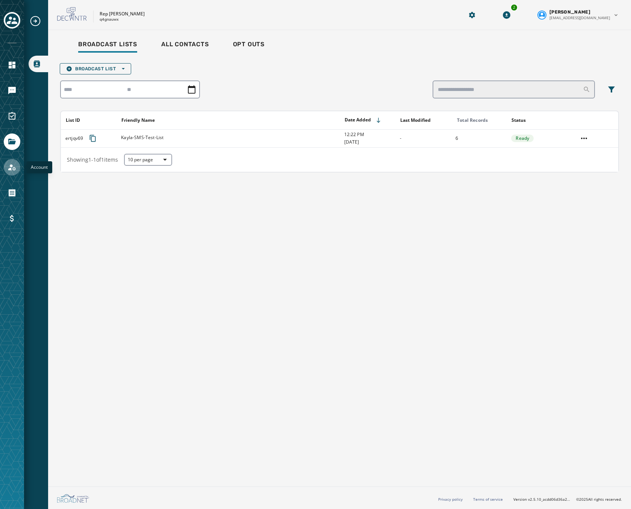
click at [12, 166] on icon "Navigate to Account" at bounding box center [12, 167] width 8 height 6
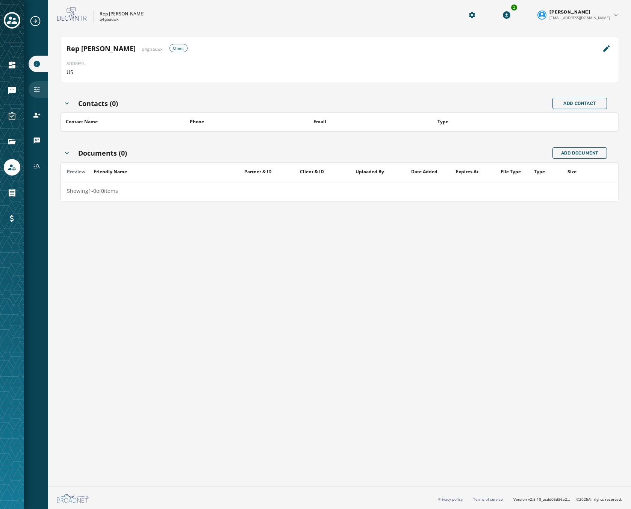
click at [38, 89] on icon "Navigate to Configuration" at bounding box center [37, 90] width 8 height 8
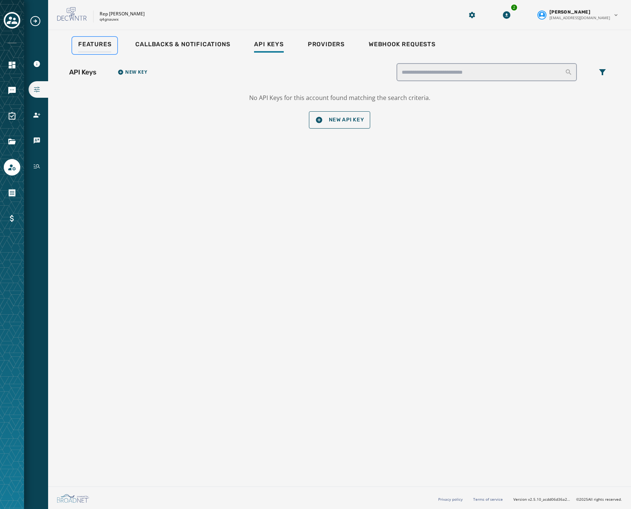
click at [95, 44] on span "Features" at bounding box center [94, 45] width 33 height 8
